Goal: Task Accomplishment & Management: Use online tool/utility

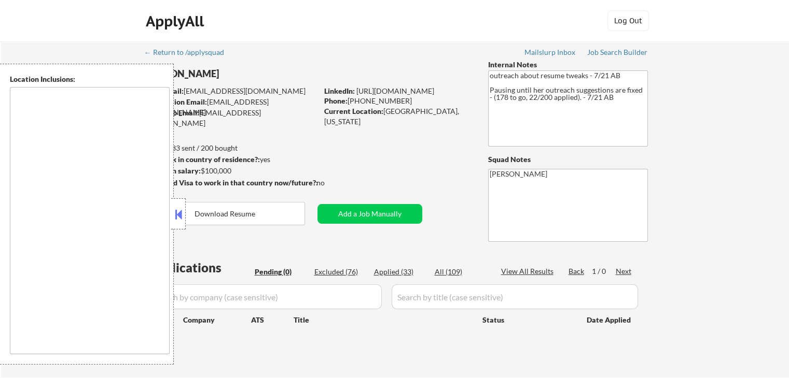
click at [176, 220] on button at bounding box center [178, 215] width 11 height 16
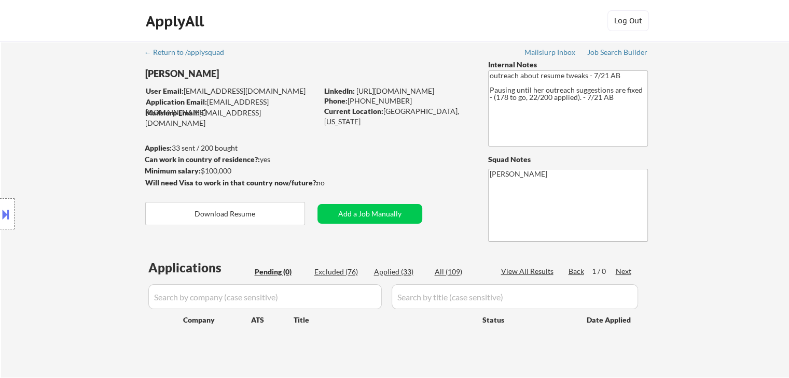
click at [63, 89] on div "Location Inclusions:" at bounding box center [93, 214] width 186 height 301
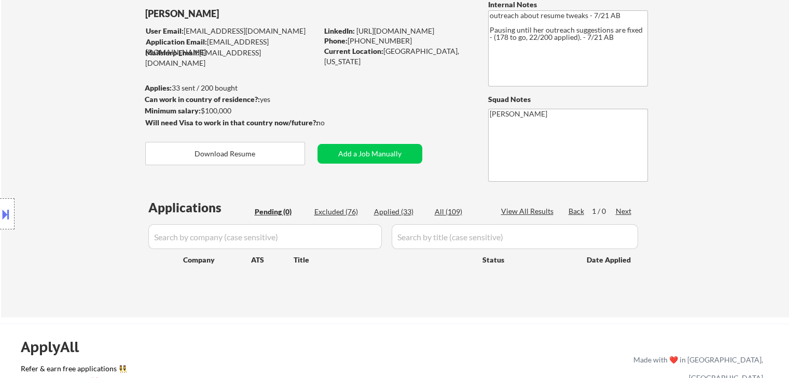
scroll to position [62, 0]
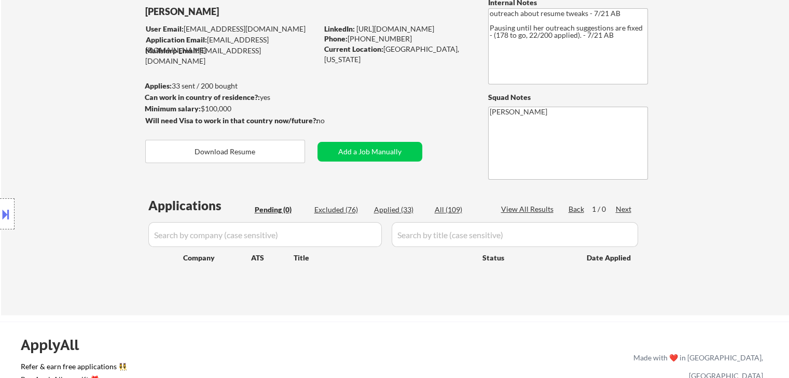
click at [19, 124] on div "Location Inclusions:" at bounding box center [93, 214] width 186 height 301
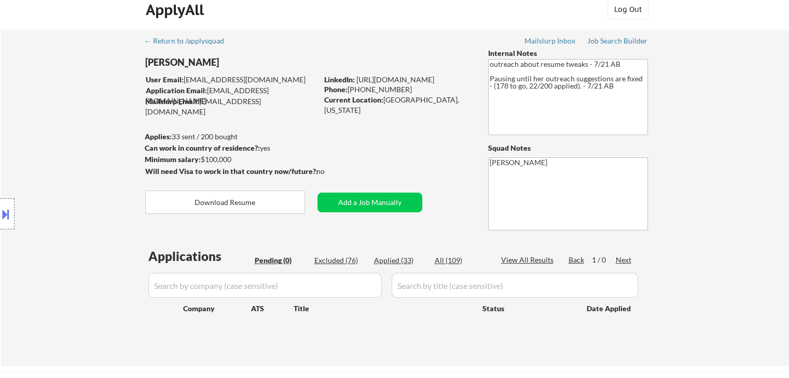
scroll to position [10, 0]
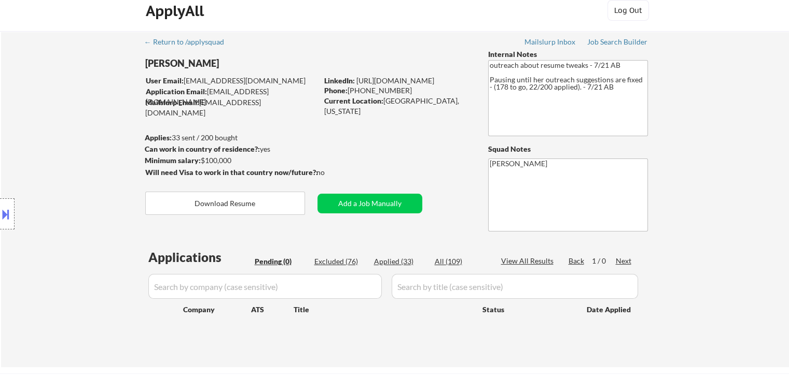
click at [44, 107] on div "Location Inclusions:" at bounding box center [93, 214] width 186 height 301
click at [71, 142] on div "Location Inclusions:" at bounding box center [93, 214] width 186 height 301
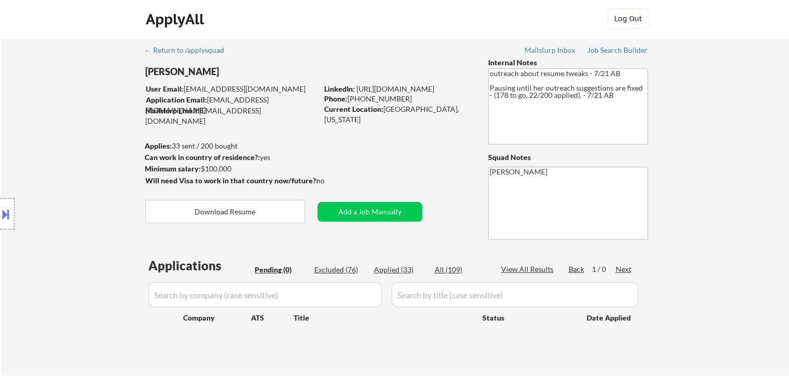
scroll to position [0, 0]
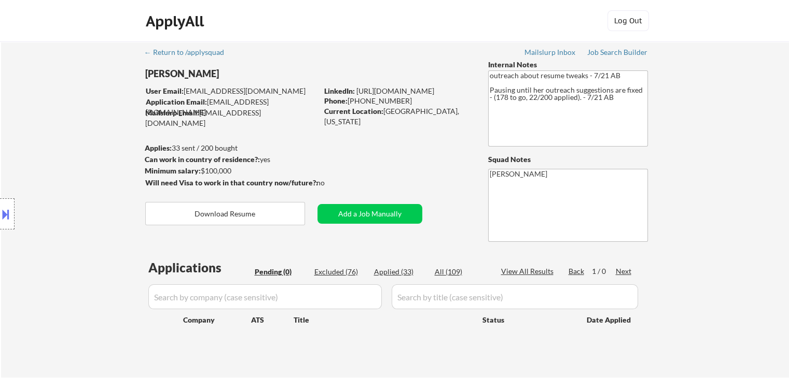
click at [69, 123] on div "Location Inclusions:" at bounding box center [93, 214] width 186 height 301
click at [612, 55] on div "Job Search Builder" at bounding box center [617, 52] width 61 height 7
click at [121, 106] on div "Location Inclusions:" at bounding box center [93, 214] width 186 height 301
click at [92, 121] on div "Location Inclusions:" at bounding box center [93, 214] width 186 height 301
click at [59, 108] on div "Location Inclusions:" at bounding box center [93, 214] width 186 height 301
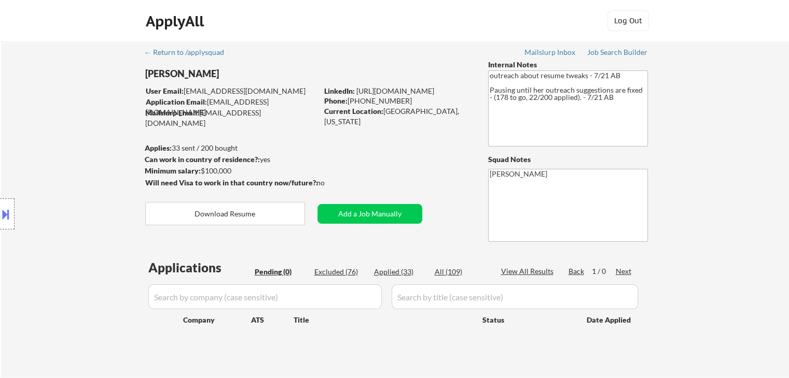
click at [59, 107] on div "Location Inclusions:" at bounding box center [93, 214] width 186 height 301
click at [60, 103] on div "Location Inclusions:" at bounding box center [93, 214] width 186 height 301
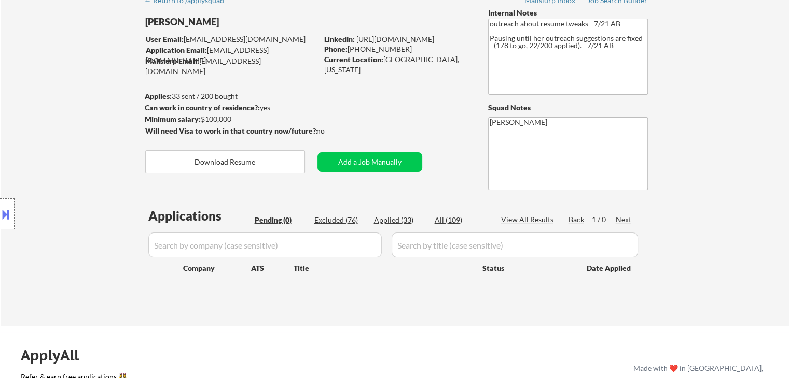
click at [63, 129] on div "Location Inclusions:" at bounding box center [93, 214] width 186 height 301
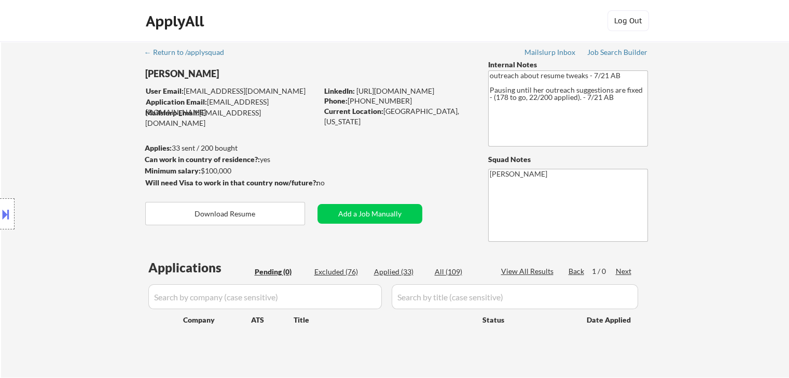
click at [100, 93] on div "Location Inclusions:" at bounding box center [93, 214] width 186 height 301
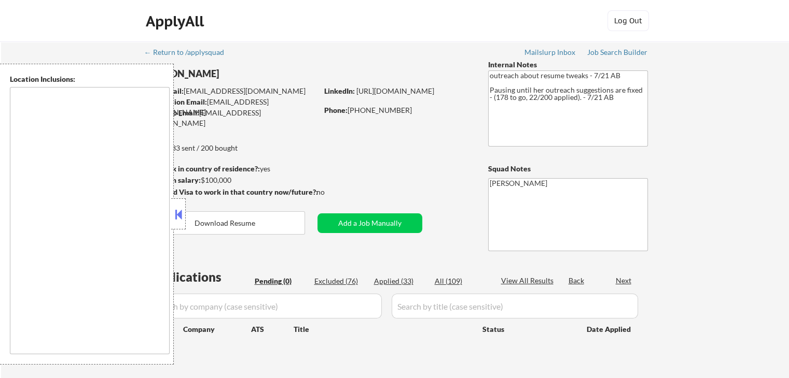
click at [178, 216] on button at bounding box center [178, 215] width 11 height 16
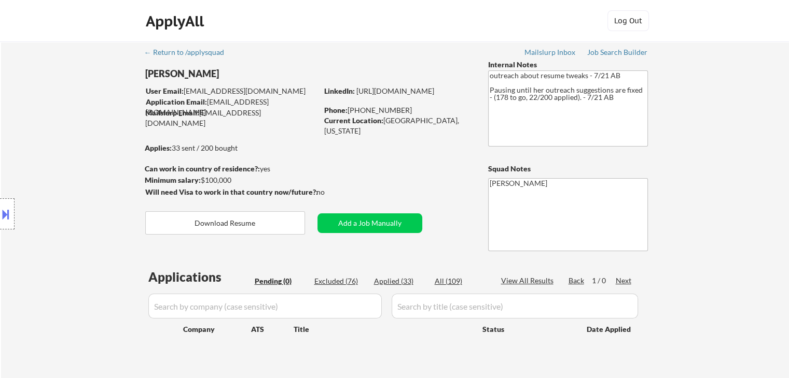
click at [89, 169] on div "Location Inclusions:" at bounding box center [93, 214] width 186 height 301
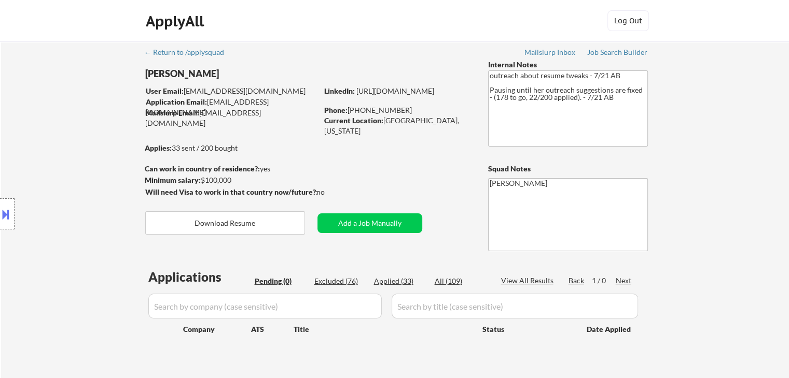
click at [89, 169] on div "Location Inclusions:" at bounding box center [93, 214] width 186 height 301
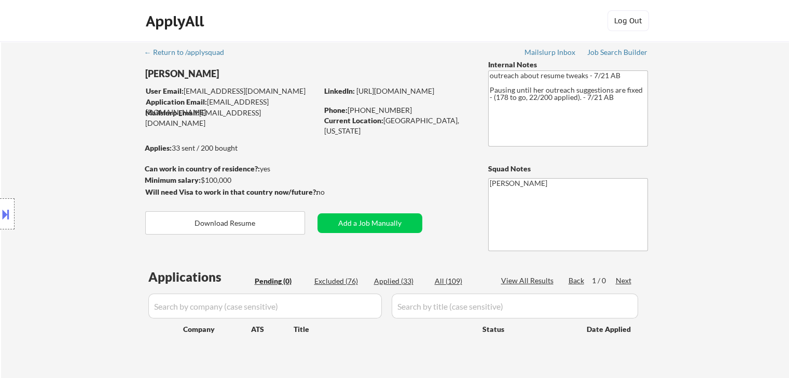
click at [89, 169] on div "Location Inclusions:" at bounding box center [93, 214] width 186 height 301
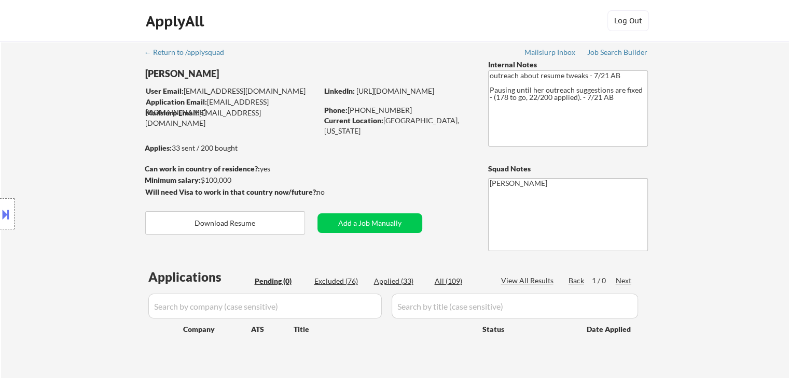
click at [88, 165] on div "Location Inclusions:" at bounding box center [93, 214] width 186 height 301
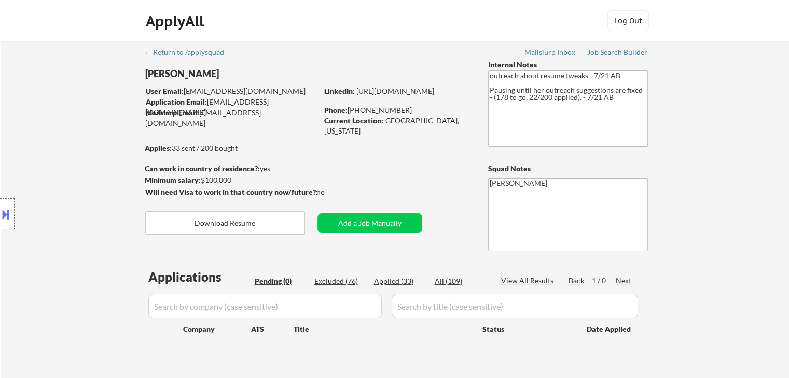
click at [88, 165] on div "Location Inclusions:" at bounding box center [93, 214] width 186 height 301
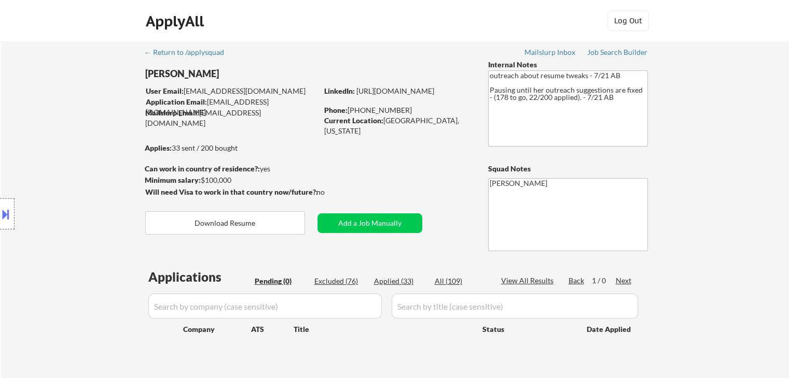
click at [88, 165] on div "Location Inclusions:" at bounding box center [93, 214] width 186 height 301
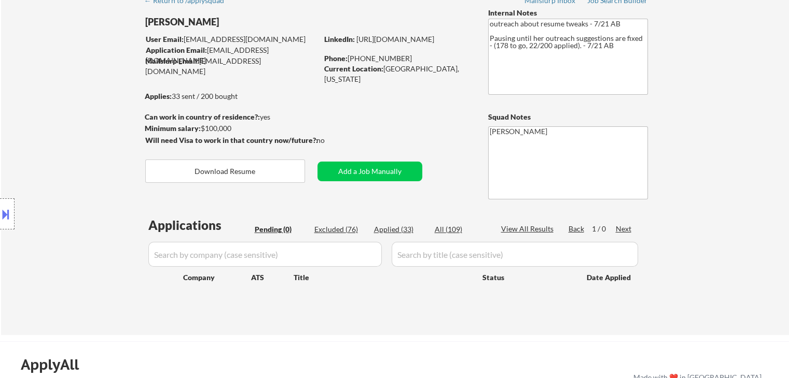
click at [83, 179] on div "Location Inclusions:" at bounding box center [93, 214] width 186 height 301
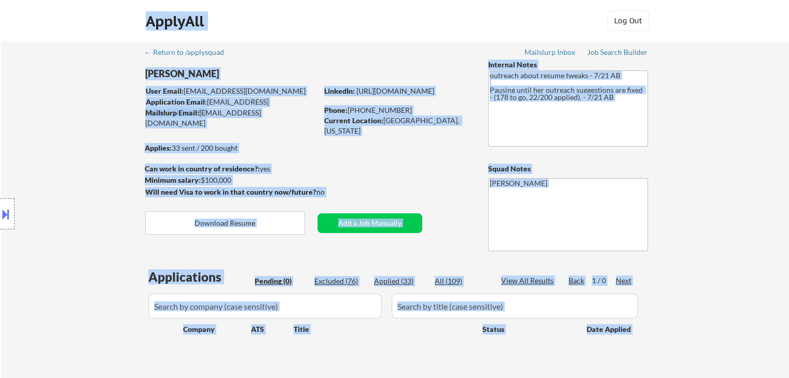
drag, startPoint x: 143, startPoint y: 146, endPoint x: 222, endPoint y: 141, distance: 79.5
click at [222, 141] on body "← Return to /applysquad Mailslurp Inbox Job Search Builder [PERSON_NAME] User E…" at bounding box center [394, 189] width 789 height 378
click at [257, 149] on div "Applies: 33 sent / 200 bought" at bounding box center [231, 148] width 173 height 10
click at [27, 131] on div "Location Inclusions:" at bounding box center [93, 214] width 186 height 301
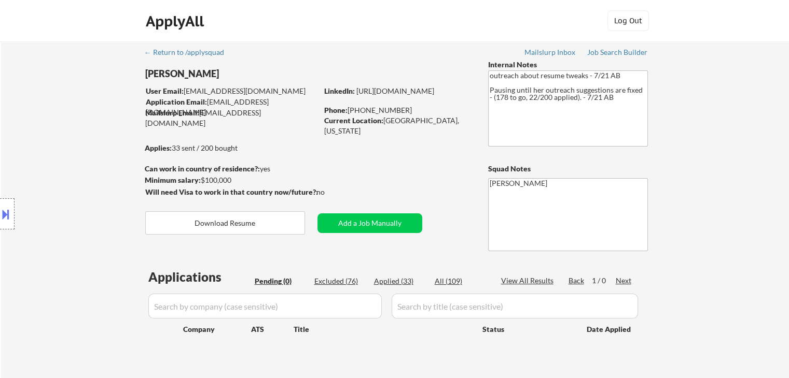
click at [27, 131] on div "Location Inclusions:" at bounding box center [93, 214] width 186 height 301
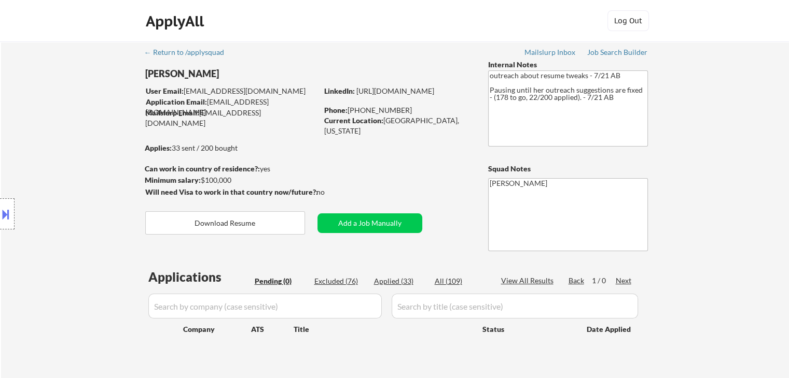
click at [47, 145] on div "Location Inclusions:" at bounding box center [93, 214] width 186 height 301
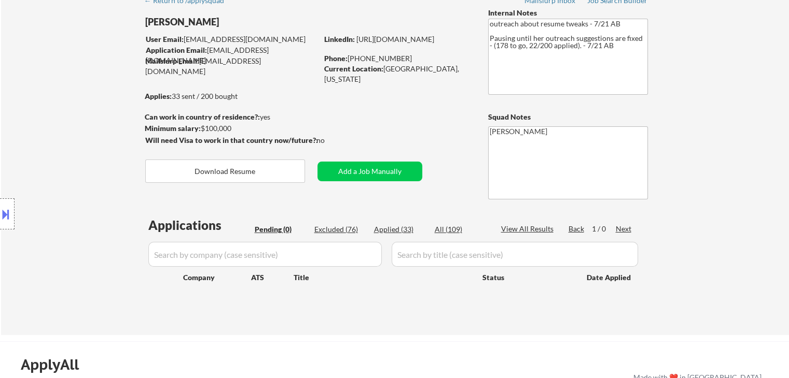
click at [55, 152] on div "Location Inclusions:" at bounding box center [93, 214] width 186 height 301
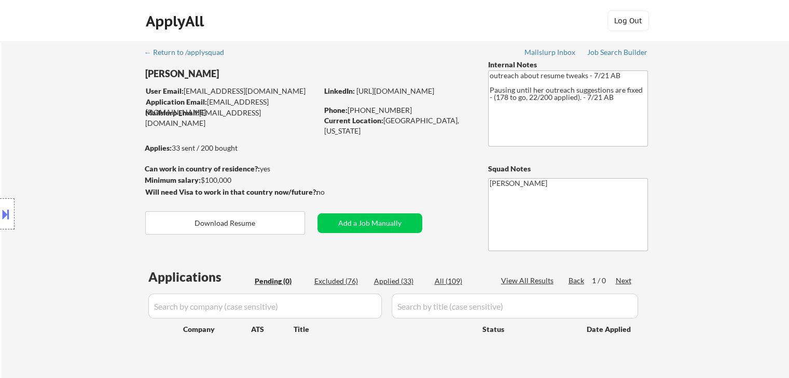
click at [73, 140] on div "Location Inclusions:" at bounding box center [93, 214] width 186 height 301
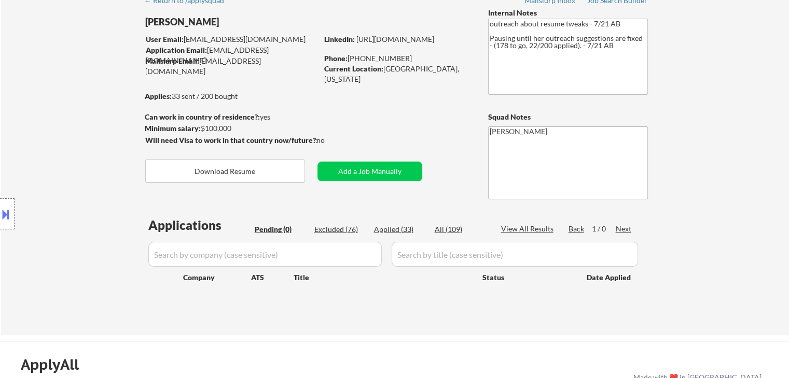
click at [46, 141] on div "Location Inclusions:" at bounding box center [93, 214] width 186 height 301
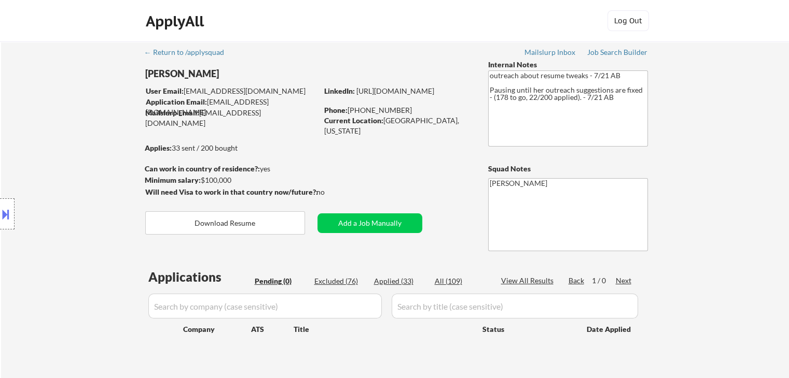
click at [50, 138] on div "Location Inclusions:" at bounding box center [93, 214] width 186 height 301
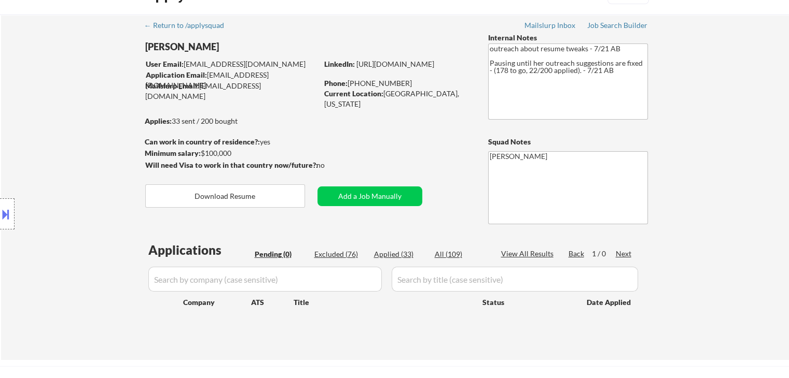
scroll to position [52, 0]
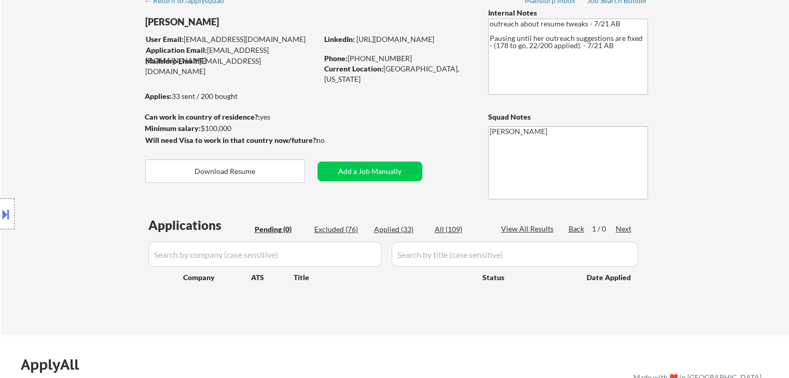
click at [44, 122] on div "Location Inclusions:" at bounding box center [93, 214] width 186 height 301
click at [45, 122] on div "Location Inclusions:" at bounding box center [93, 214] width 186 height 301
click at [60, 108] on div "Location Inclusions:" at bounding box center [93, 214] width 186 height 301
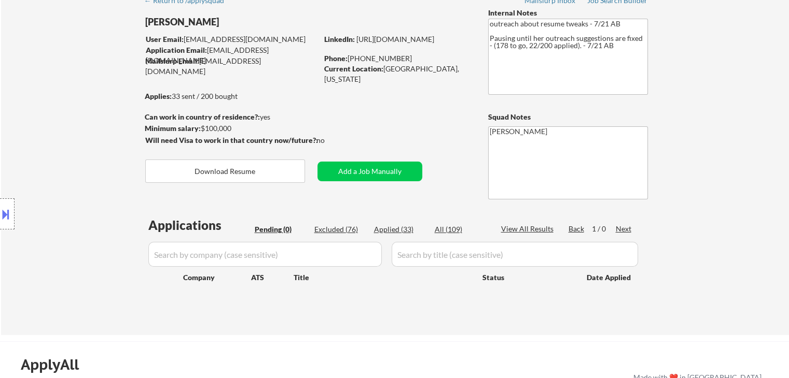
click at [66, 111] on div "Location Inclusions:" at bounding box center [93, 214] width 186 height 301
click at [52, 52] on div "← Return to /applysquad Mailslurp Inbox Job Search Builder [PERSON_NAME] User E…" at bounding box center [395, 163] width 788 height 346
click at [43, 54] on div "← Return to /applysquad Mailslurp Inbox Job Search Builder [PERSON_NAME] User E…" at bounding box center [395, 163] width 788 height 346
drag, startPoint x: 108, startPoint y: 52, endPoint x: 103, endPoint y: 38, distance: 14.8
click at [110, 48] on div "← Return to /applysquad Mailslurp Inbox Job Search Builder [PERSON_NAME] User E…" at bounding box center [395, 163] width 788 height 346
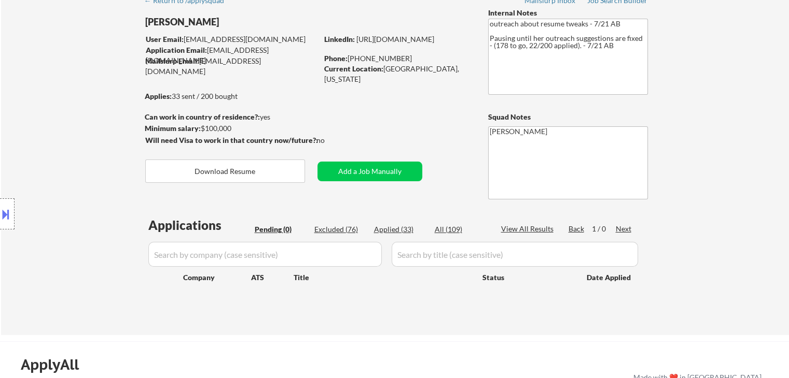
click at [17, 94] on div "Location Inclusions:" at bounding box center [93, 214] width 186 height 301
click at [16, 94] on div "Location Inclusions:" at bounding box center [93, 214] width 186 height 301
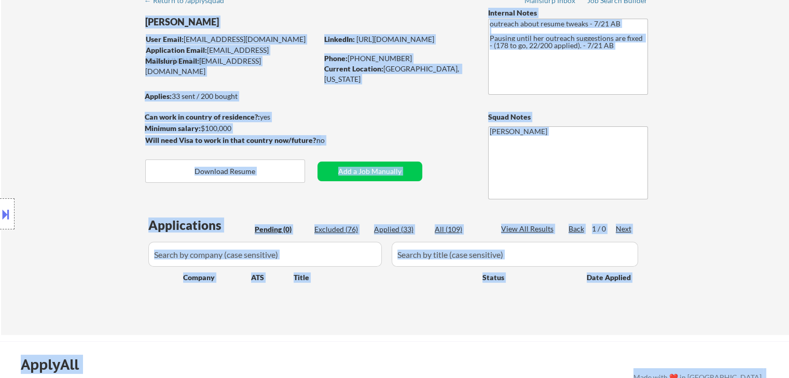
drag, startPoint x: 107, startPoint y: 94, endPoint x: 213, endPoint y: 78, distance: 107.0
click at [213, 78] on body "← Return to /applysquad Mailslurp Inbox Job Search Builder [PERSON_NAME] User E…" at bounding box center [394, 137] width 789 height 378
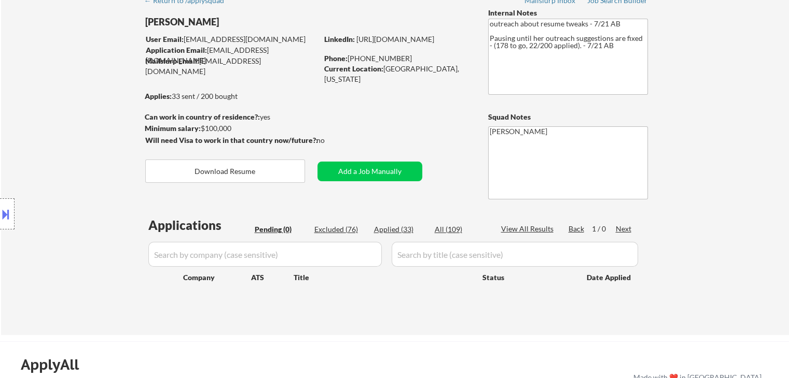
click at [270, 89] on div "← Return to /applysquad Mailslurp Inbox Job Search Builder [PERSON_NAME] User E…" at bounding box center [394, 159] width 517 height 338
click at [66, 98] on div "Location Inclusions:" at bounding box center [93, 214] width 186 height 301
drag, startPoint x: 31, startPoint y: 90, endPoint x: 18, endPoint y: 87, distance: 13.3
click at [32, 90] on div "Location Inclusions:" at bounding box center [93, 214] width 186 height 301
click at [28, 78] on div "Location Inclusions:" at bounding box center [93, 214] width 186 height 301
